Goal: Check status: Check status

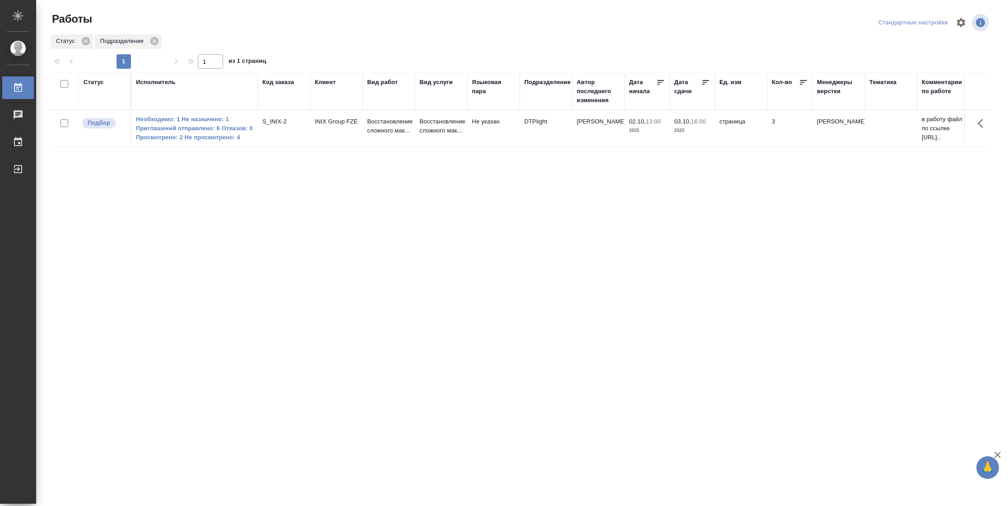
click at [99, 81] on div "Статус" at bounding box center [94, 82] width 20 height 9
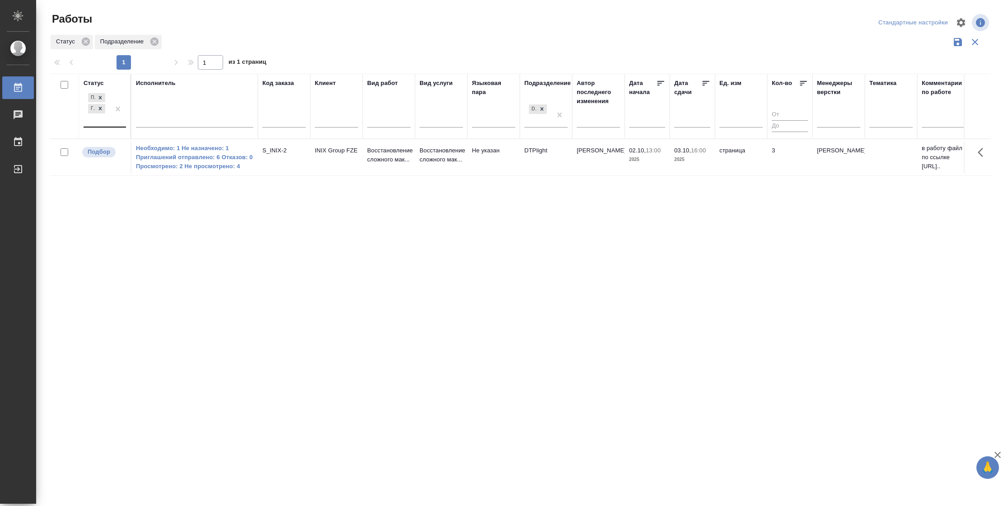
click at [117, 126] on div at bounding box center [118, 108] width 16 height 35
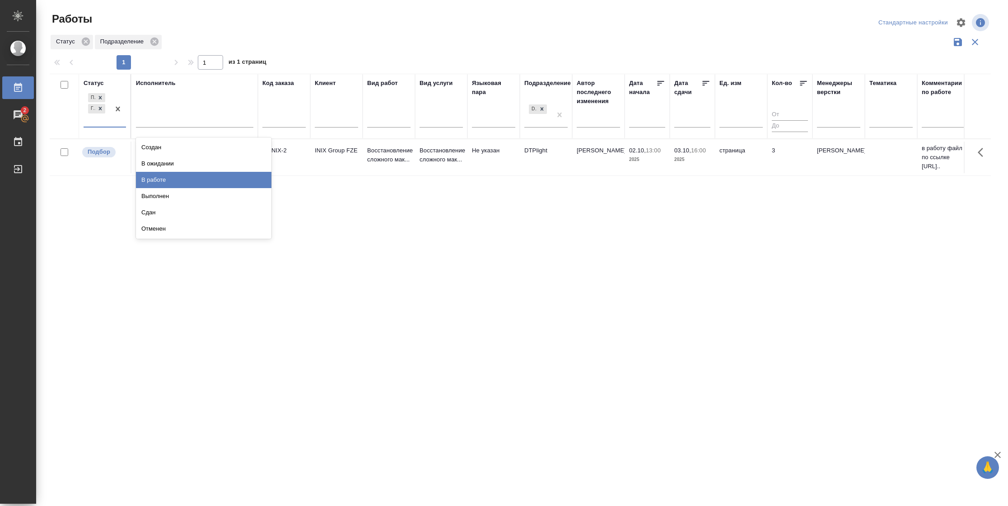
click at [167, 174] on div "В работе" at bounding box center [204, 180] width 136 height 16
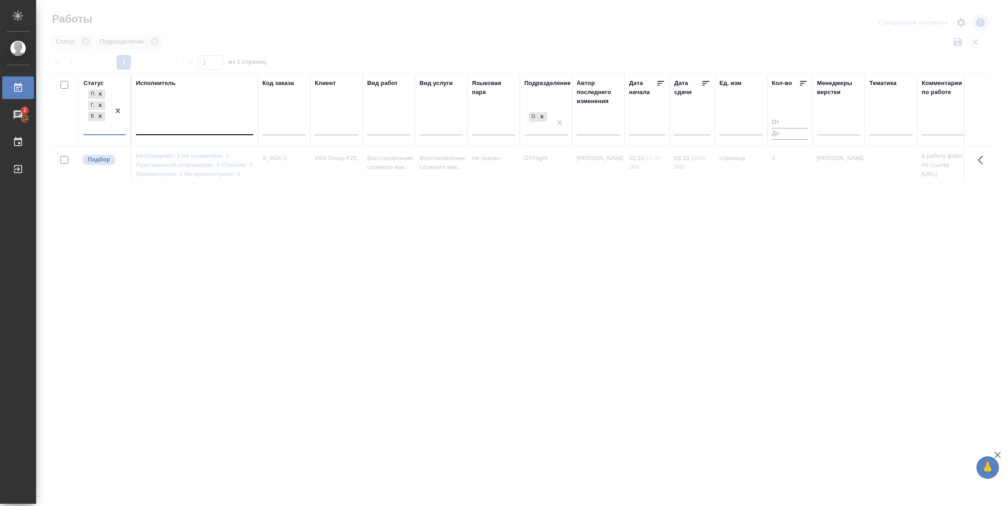
click at [181, 125] on div at bounding box center [194, 125] width 117 height 13
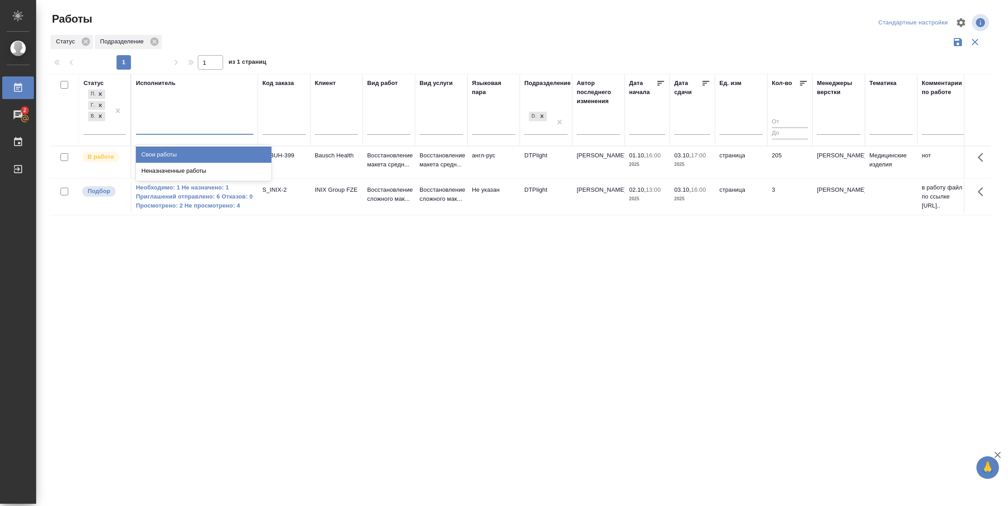
click at [177, 150] on div "Свои работы" at bounding box center [204, 154] width 136 height 16
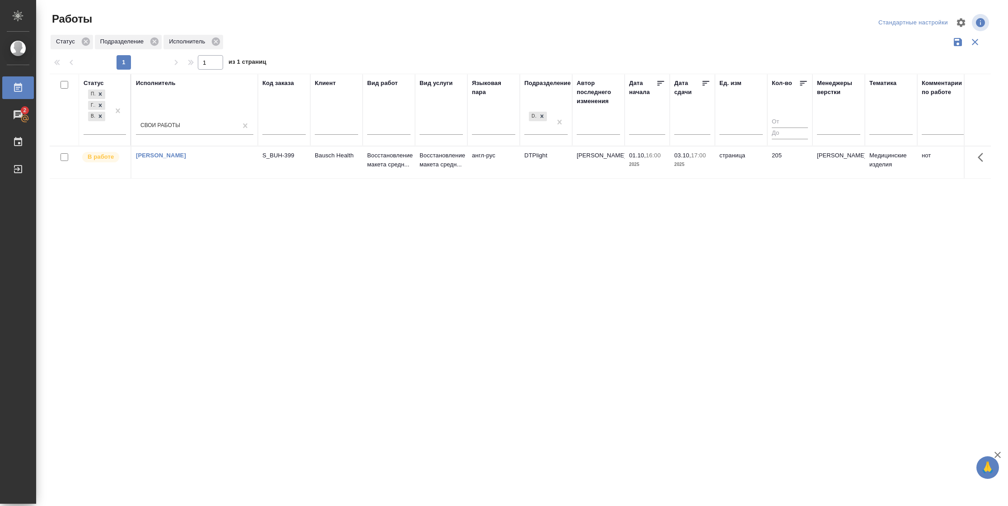
click at [734, 175] on td "страница" at bounding box center [741, 162] width 52 height 32
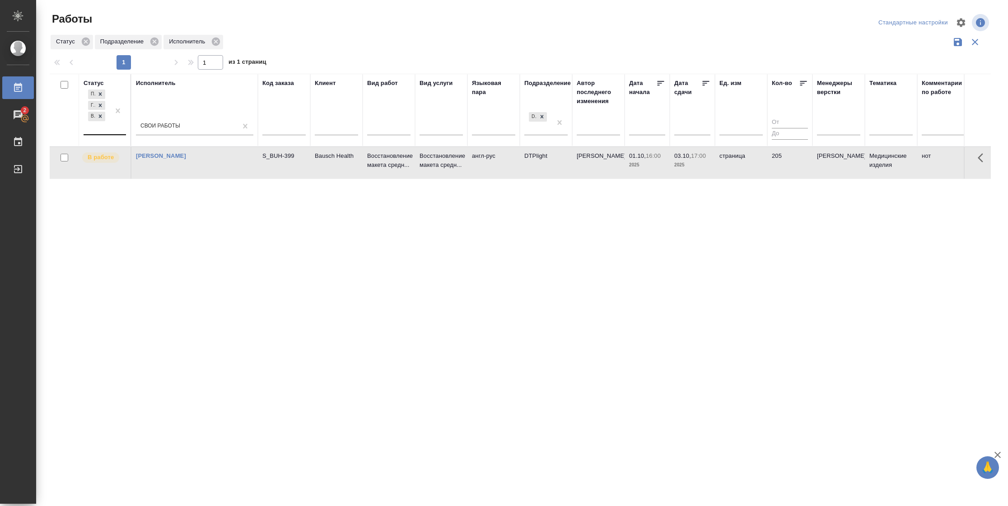
click at [111, 125] on div at bounding box center [118, 111] width 16 height 47
click at [204, 173] on div "В ожидании" at bounding box center [204, 171] width 136 height 16
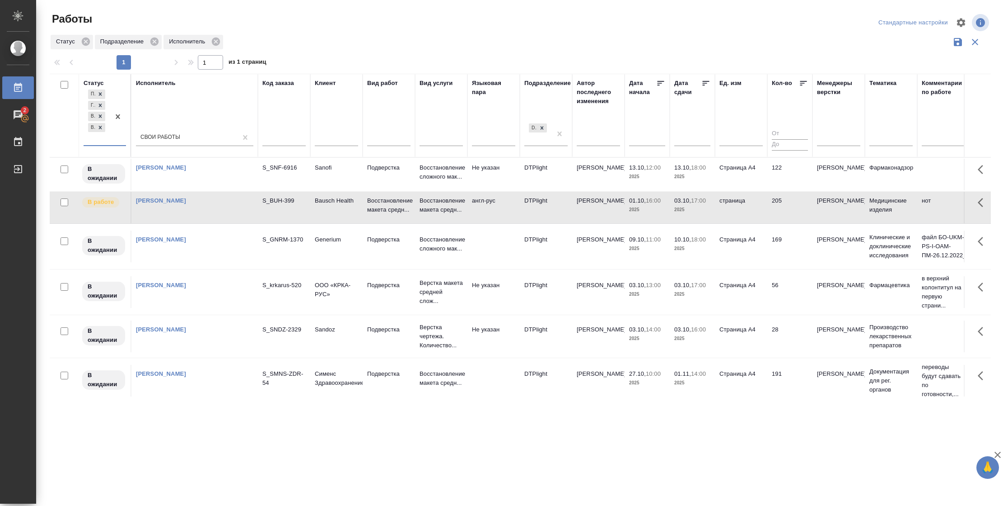
click at [702, 83] on icon at bounding box center [706, 83] width 9 height 9
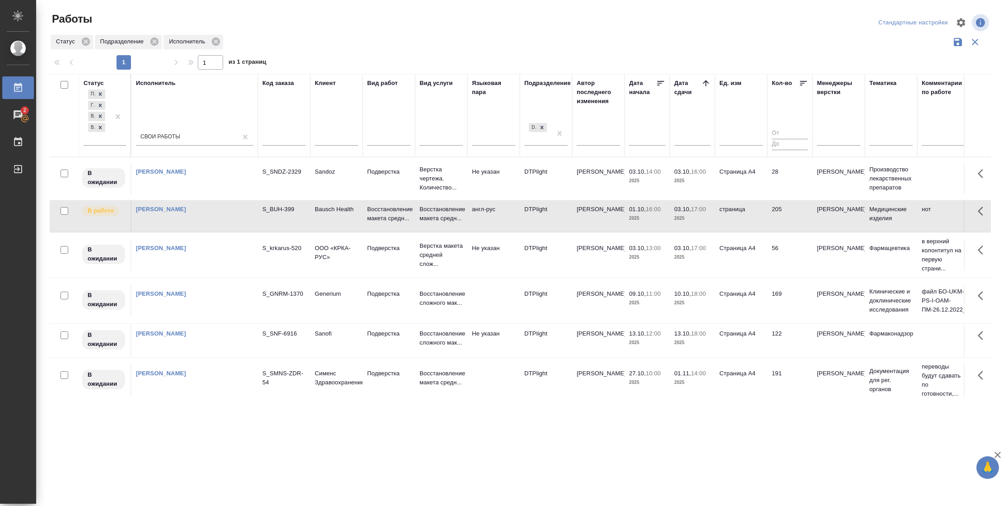
click at [762, 187] on td "Страница А4" at bounding box center [741, 179] width 52 height 32
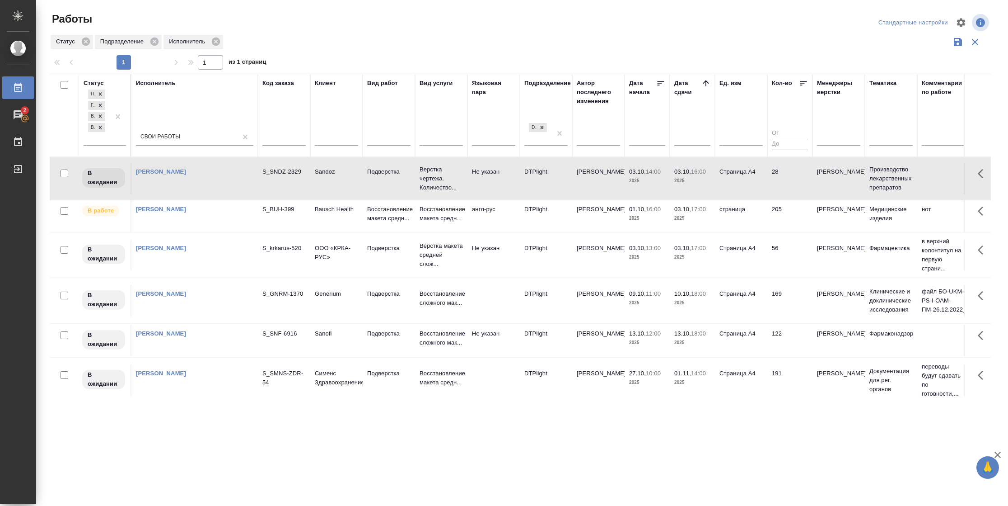
click at [762, 187] on td "Страница А4" at bounding box center [741, 179] width 52 height 32
click at [763, 265] on td "Страница А4" at bounding box center [741, 255] width 52 height 32
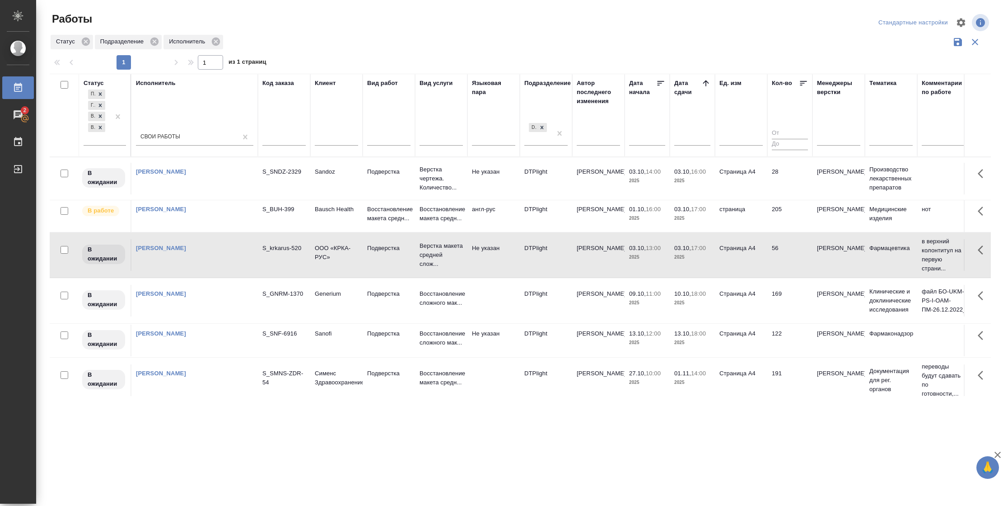
click at [763, 265] on td "Страница А4" at bounding box center [741, 255] width 52 height 32
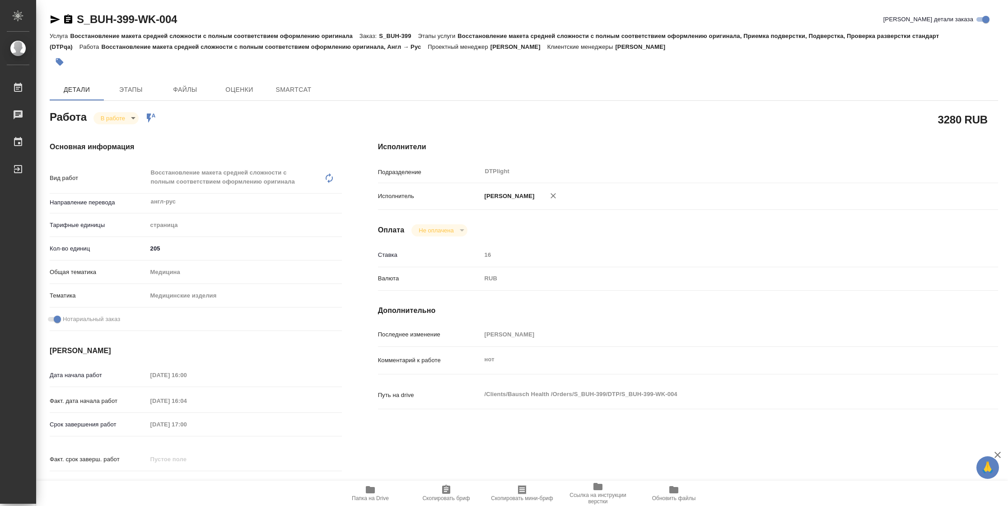
type textarea "x"
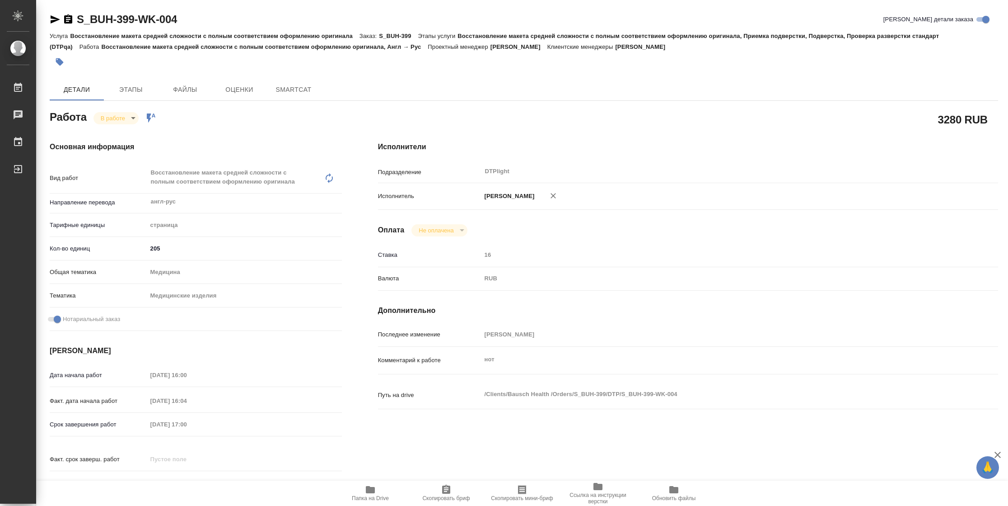
type textarea "x"
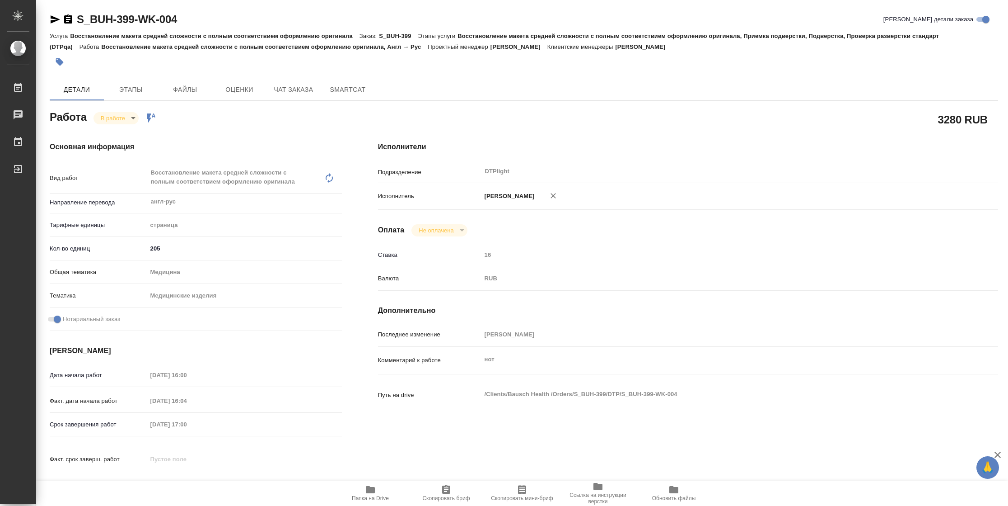
type textarea "x"
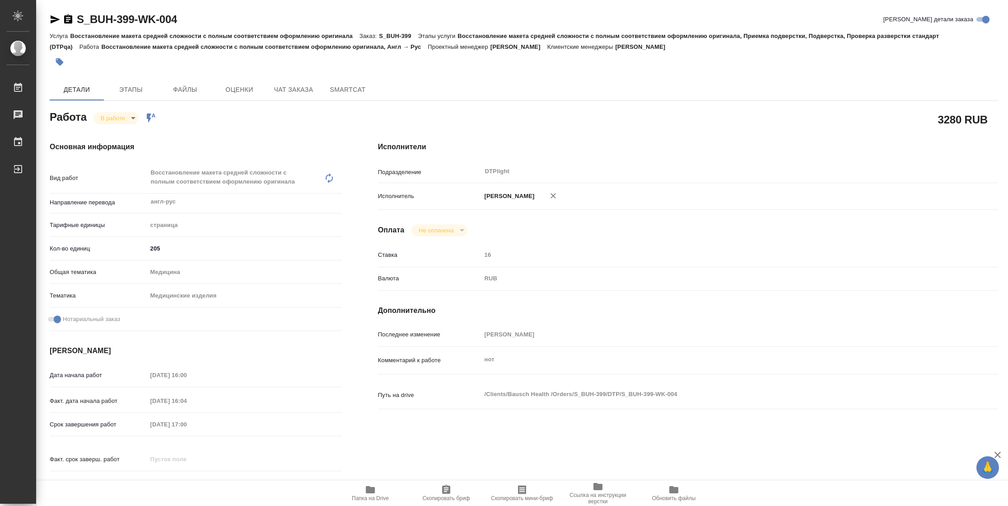
type textarea "x"
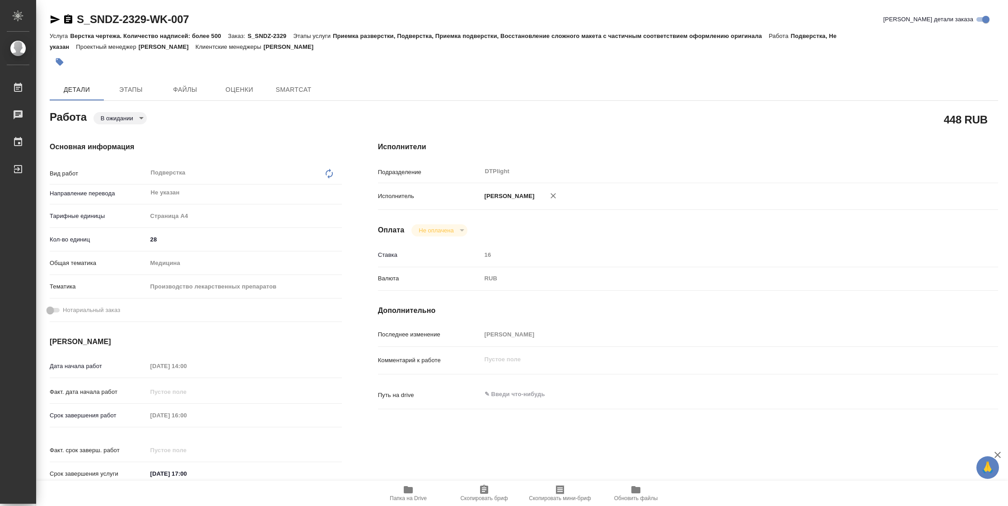
type textarea "x"
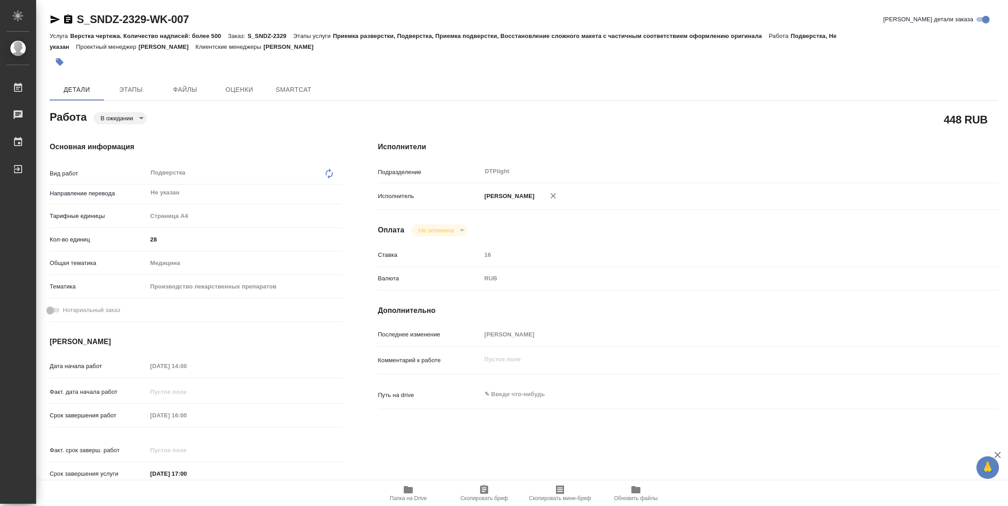
type textarea "x"
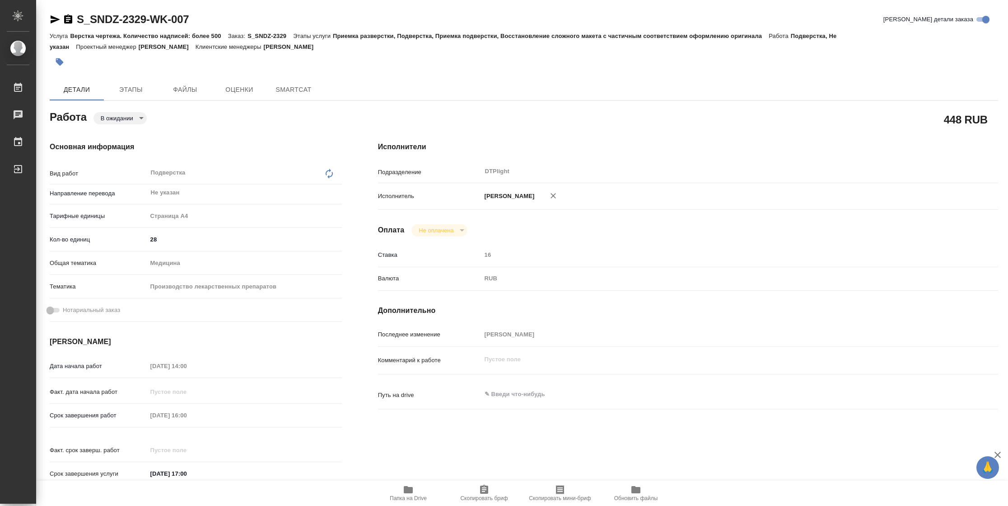
type textarea "x"
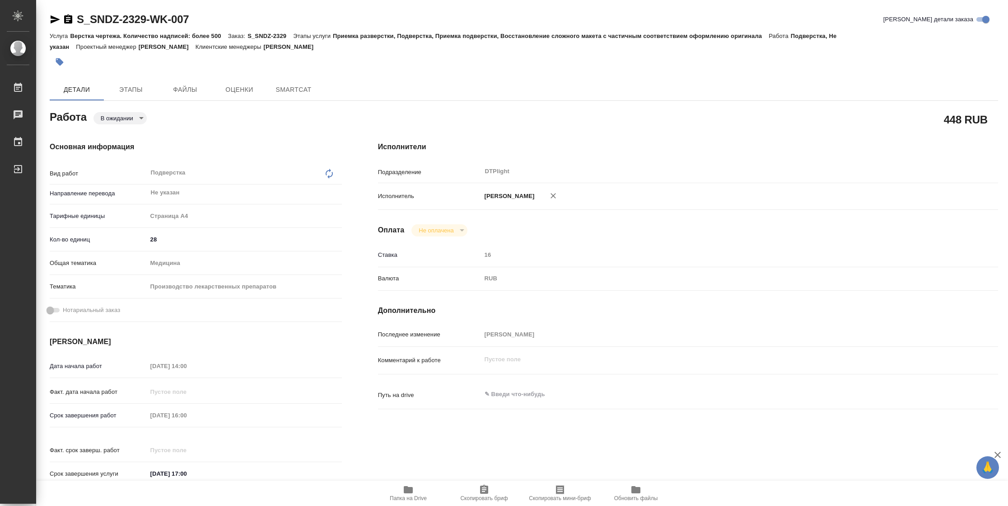
type textarea "x"
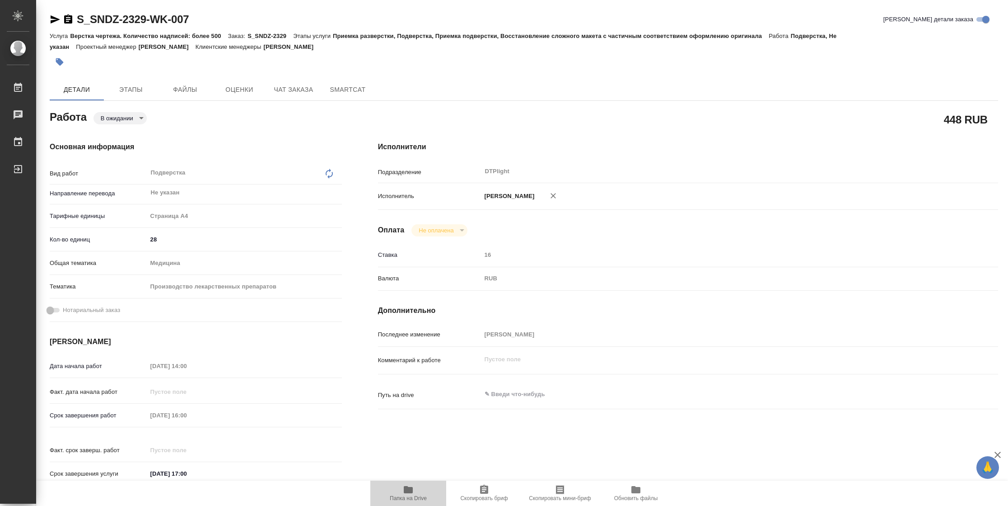
click at [402, 491] on span "Папка на Drive" at bounding box center [408, 492] width 65 height 17
type textarea "x"
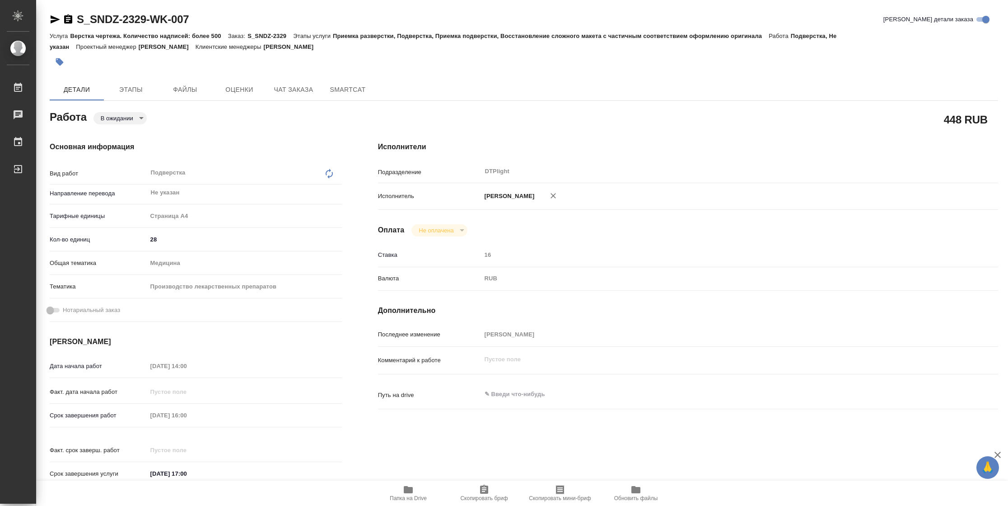
type textarea "x"
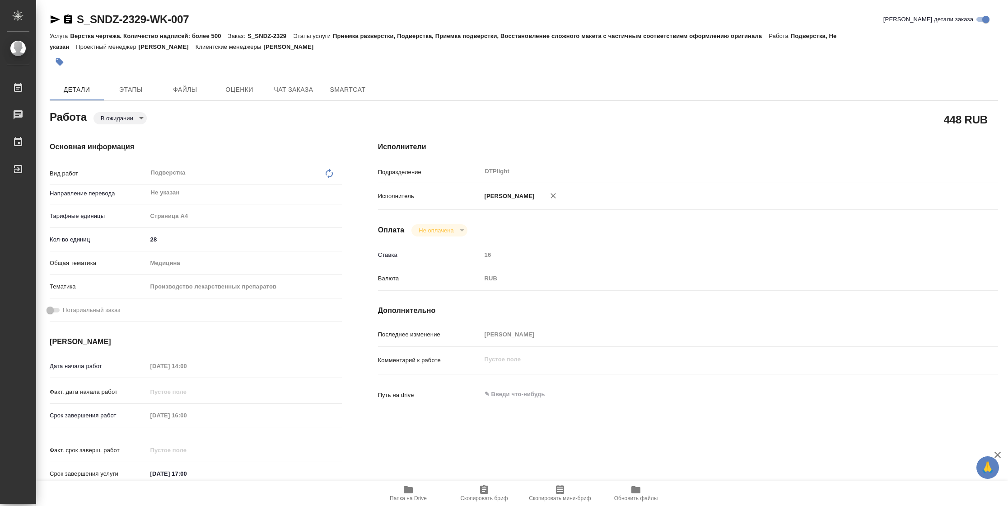
type textarea "x"
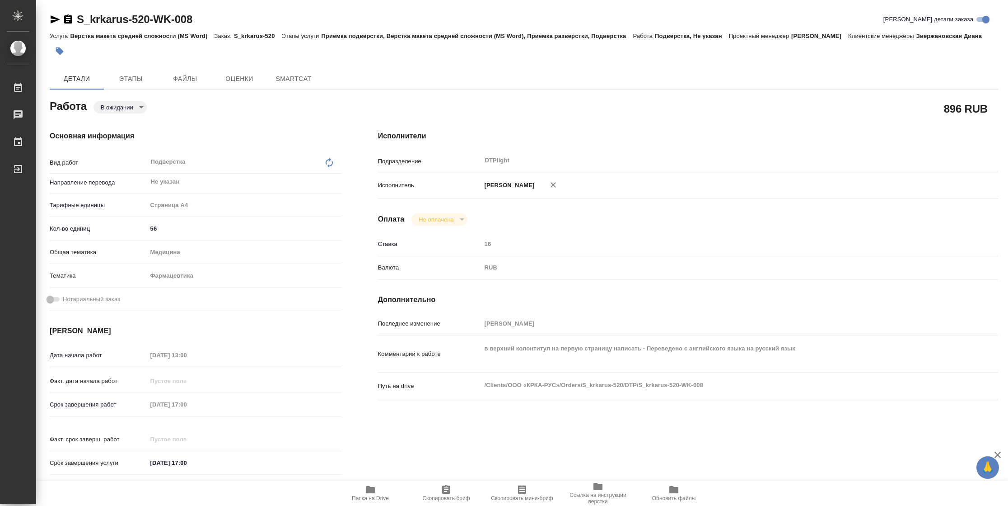
type textarea "x"
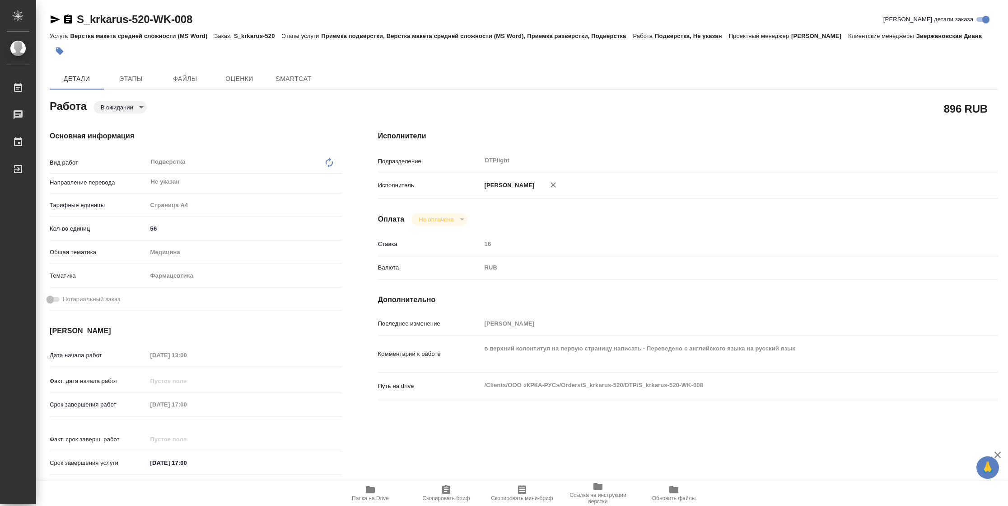
type textarea "x"
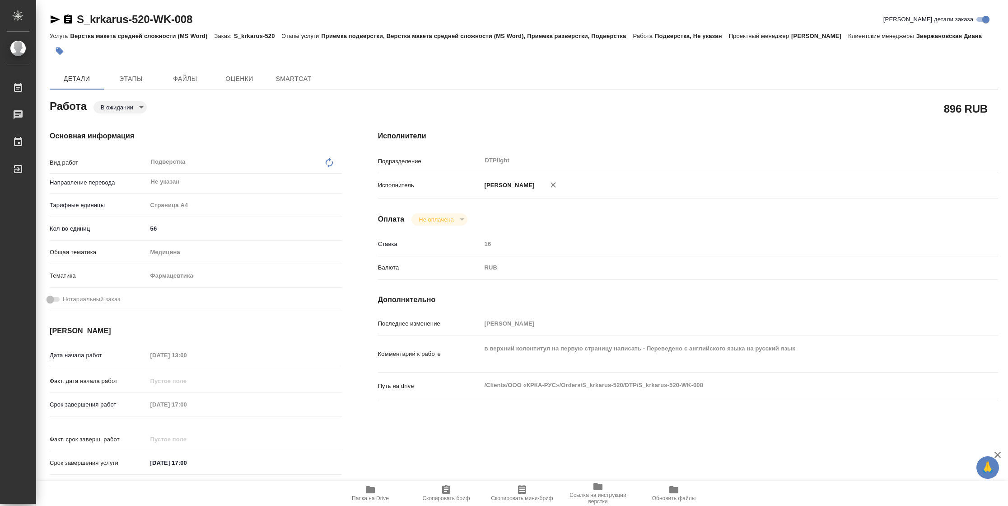
type textarea "x"
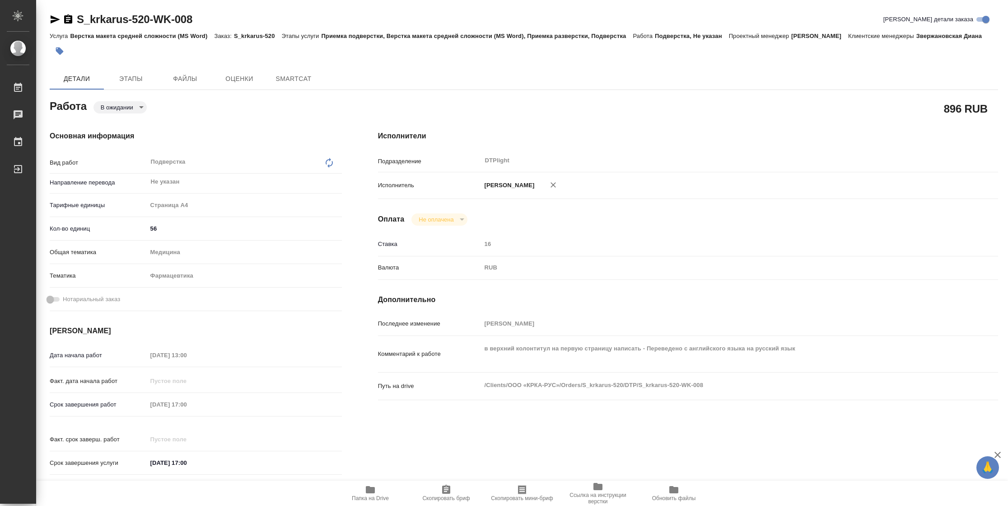
type textarea "x"
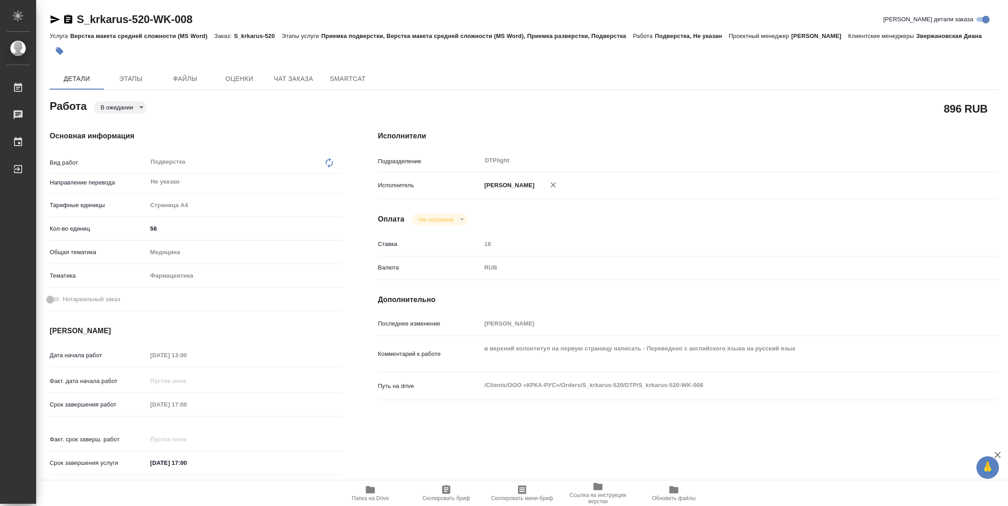
type textarea "x"
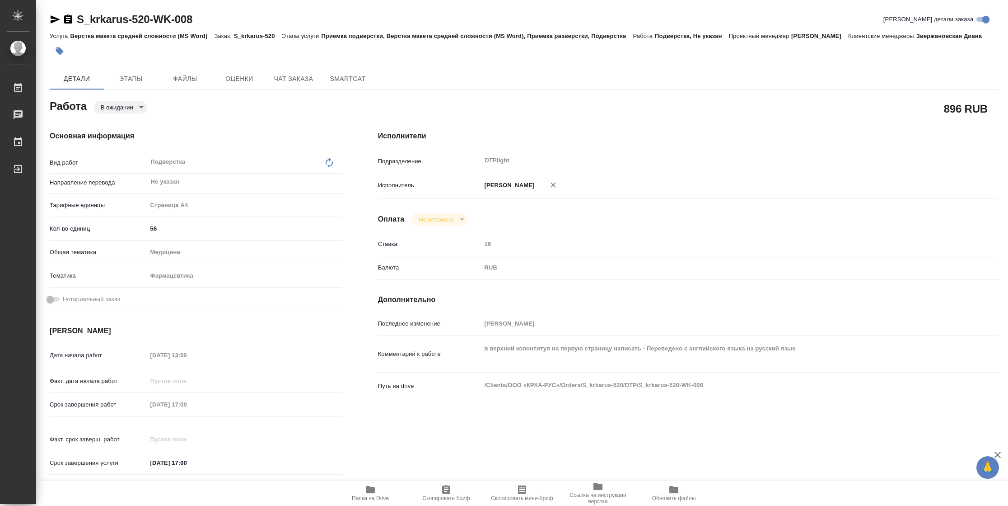
type textarea "x"
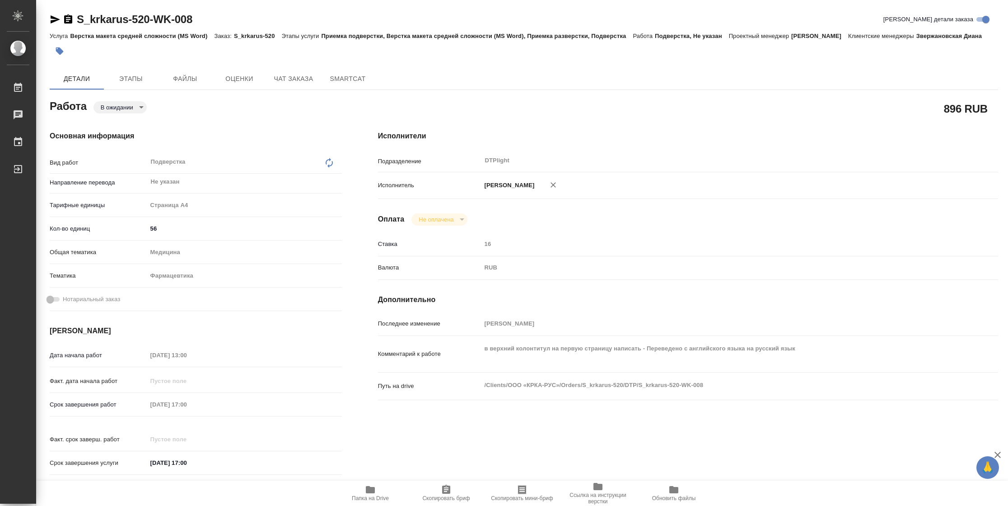
click at [368, 490] on icon "button" at bounding box center [370, 489] width 9 height 7
